Goal: Download file/media

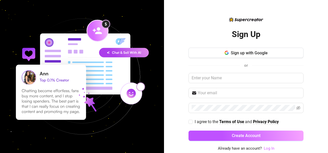
click at [268, 150] on link "Log In" at bounding box center [269, 148] width 11 height 5
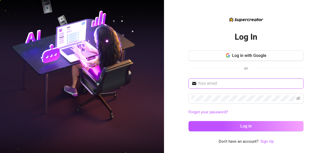
click at [228, 84] on input "text" at bounding box center [249, 84] width 103 height 6
type input "itsvanessavicious@yahoo.com"
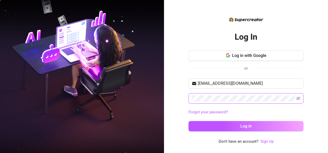
click at [189, 121] on button "Log in" at bounding box center [246, 126] width 115 height 10
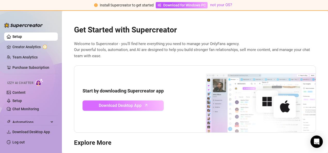
click at [154, 101] on link "Download Desktop App" at bounding box center [123, 106] width 81 height 10
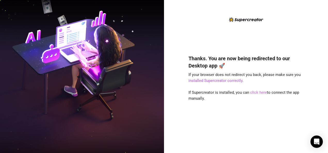
click at [260, 93] on link "click here" at bounding box center [258, 92] width 17 height 5
